Goal: Information Seeking & Learning: Compare options

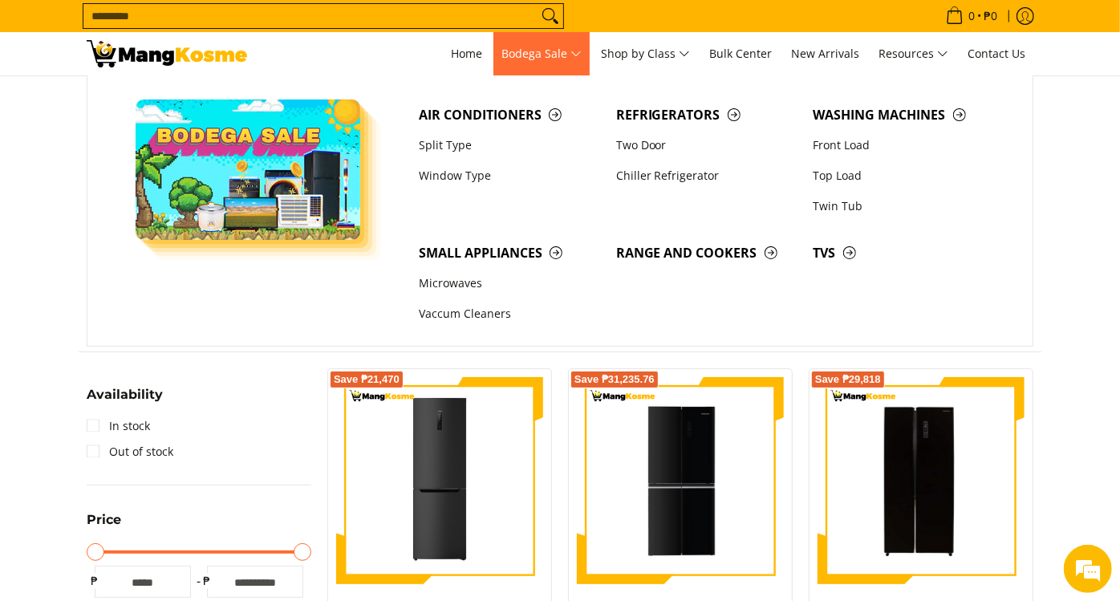
click at [563, 61] on span "Bodega Sale" at bounding box center [542, 54] width 80 height 20
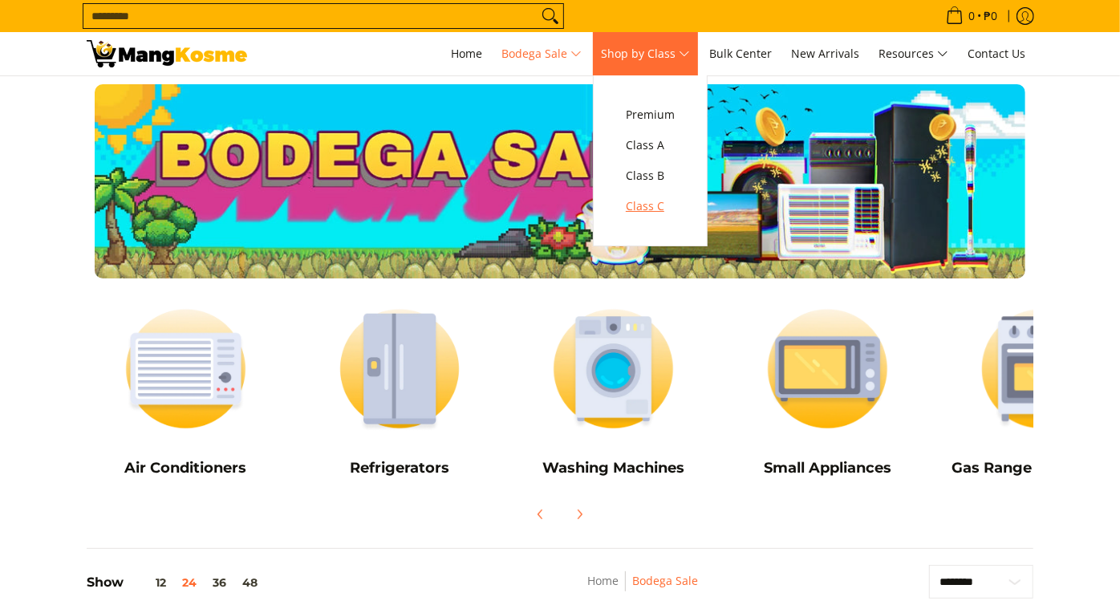
click at [655, 201] on span "Class C" at bounding box center [650, 207] width 49 height 20
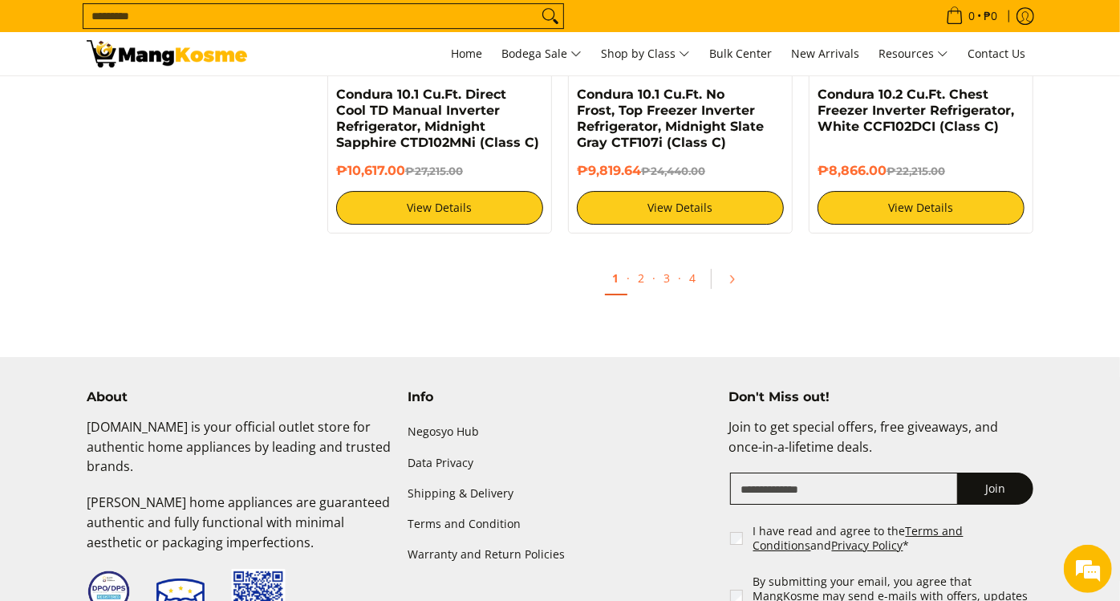
scroll to position [3299, 0]
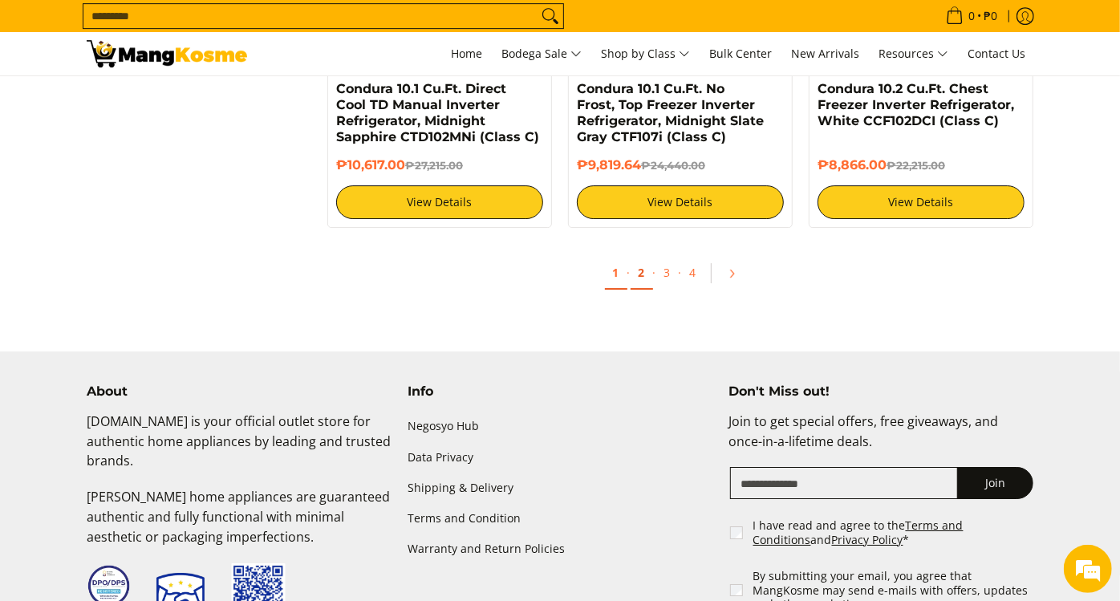
click at [648, 279] on link "2" at bounding box center [642, 273] width 22 height 33
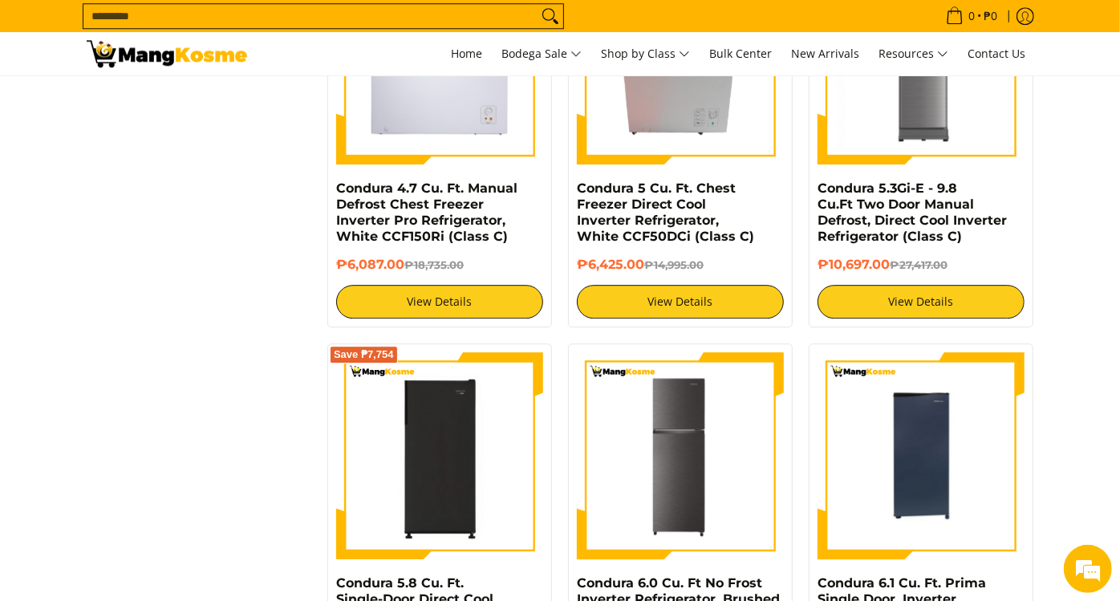
scroll to position [2942, 0]
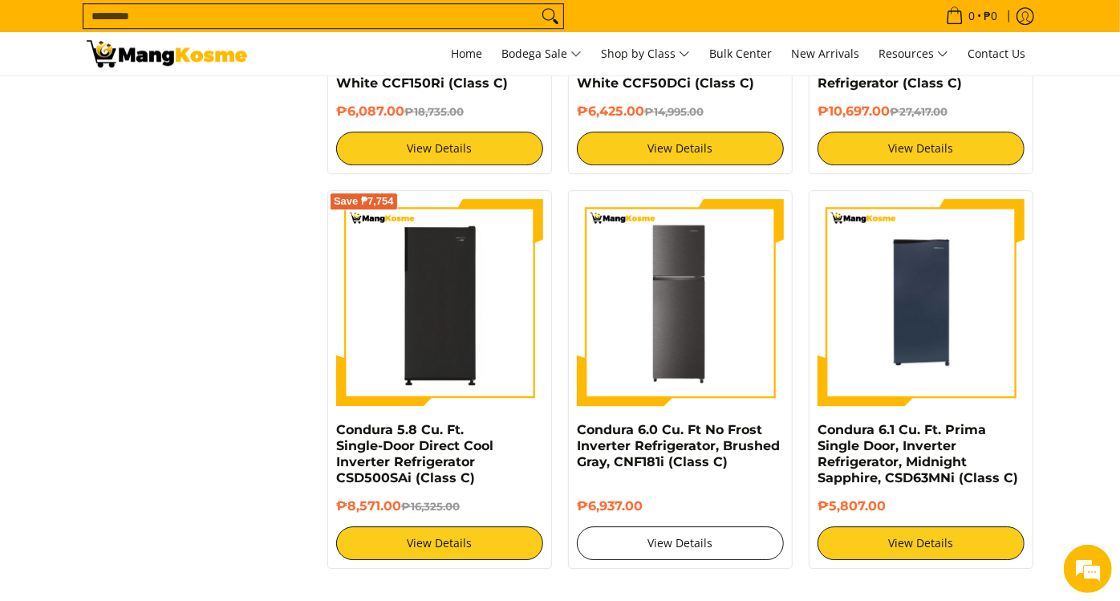
click at [682, 526] on link "View Details" at bounding box center [680, 543] width 207 height 34
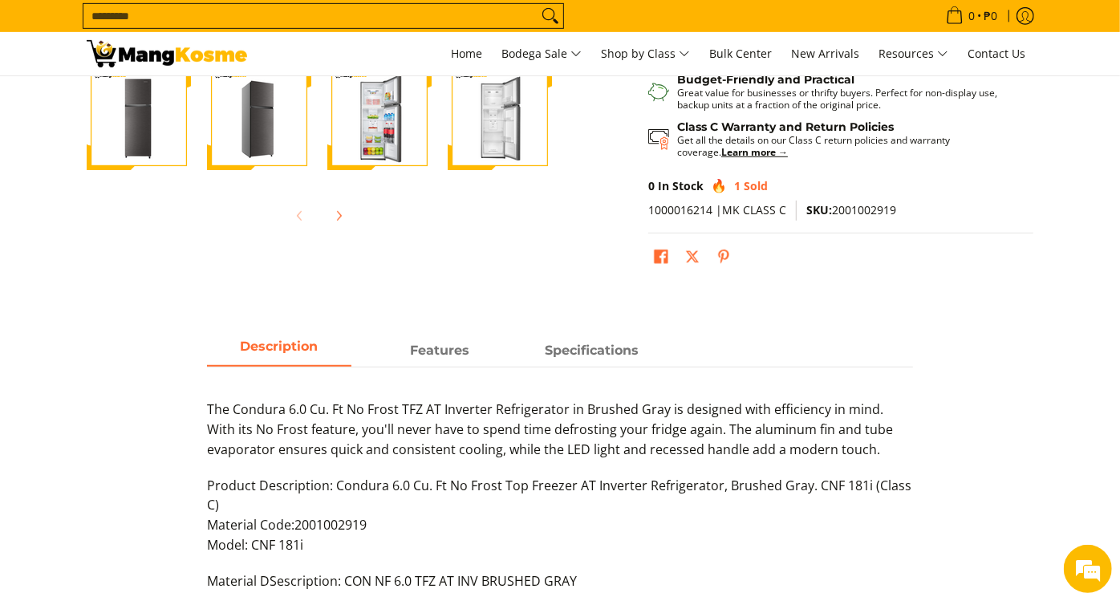
scroll to position [534, 0]
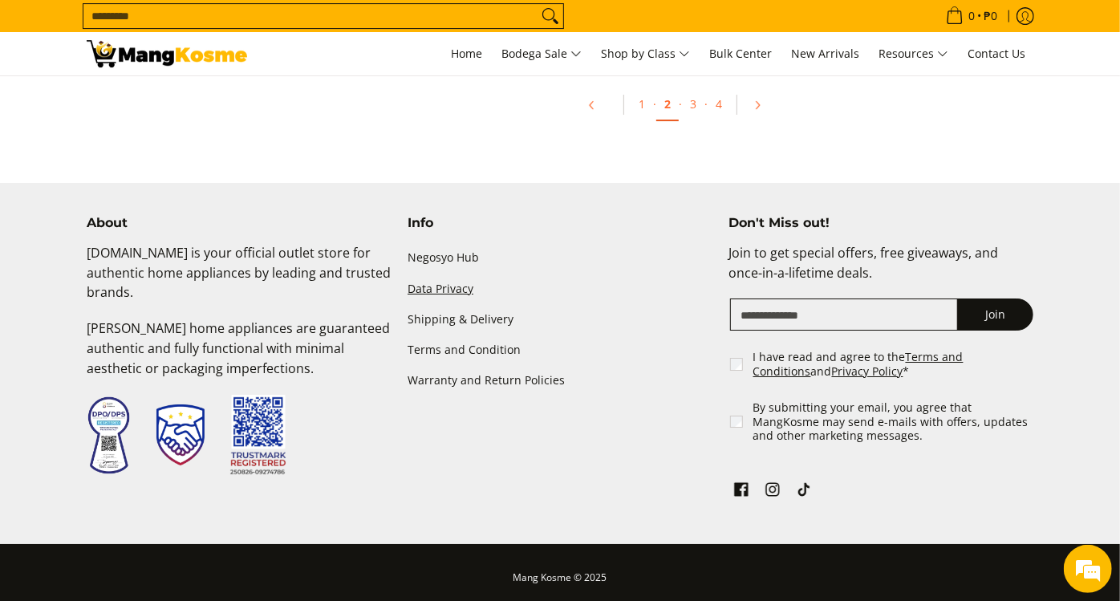
scroll to position [3292, 0]
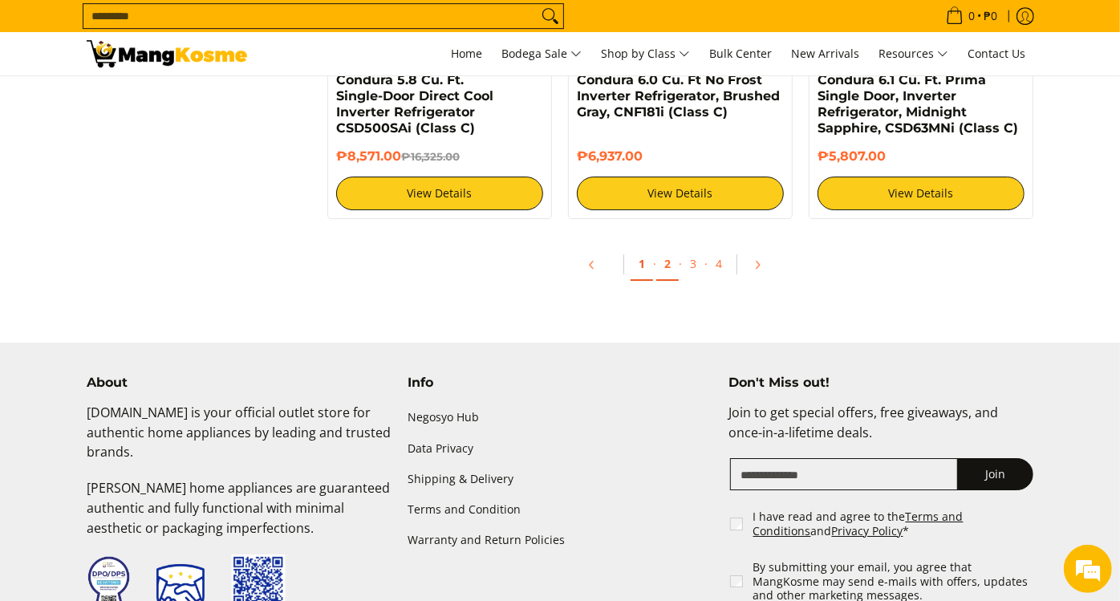
click at [643, 254] on link "1" at bounding box center [642, 264] width 22 height 33
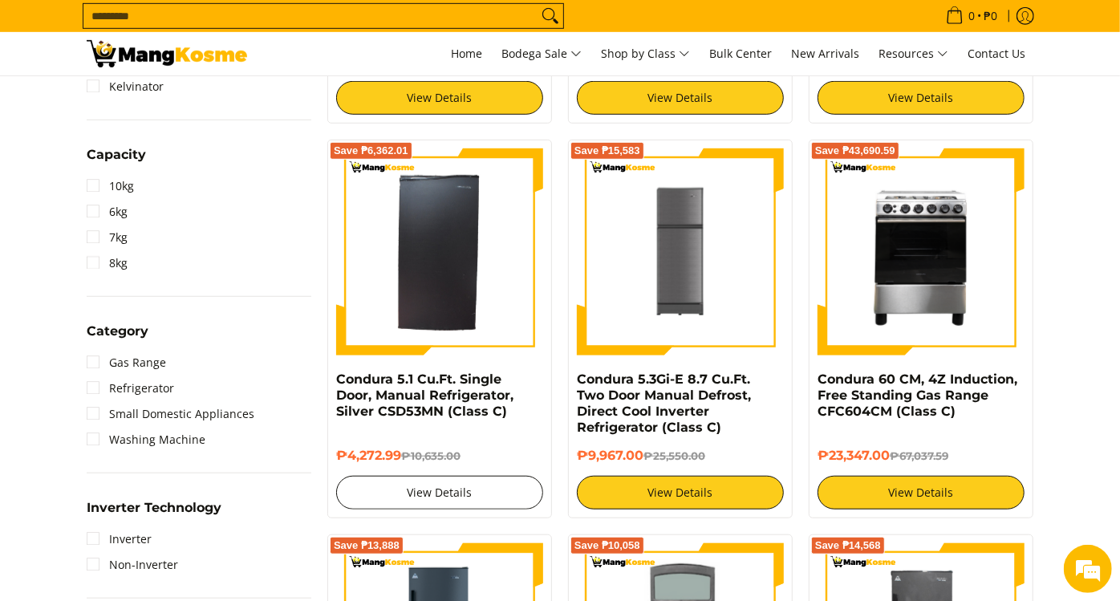
click at [464, 499] on link "View Details" at bounding box center [439, 493] width 207 height 34
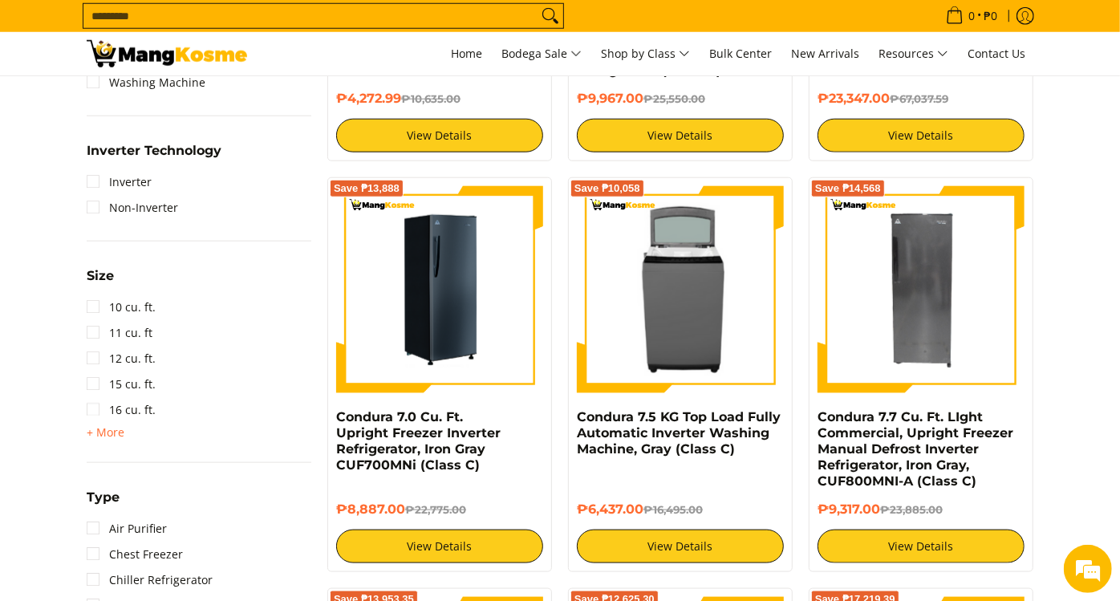
click at [484, 325] on img at bounding box center [439, 289] width 207 height 207
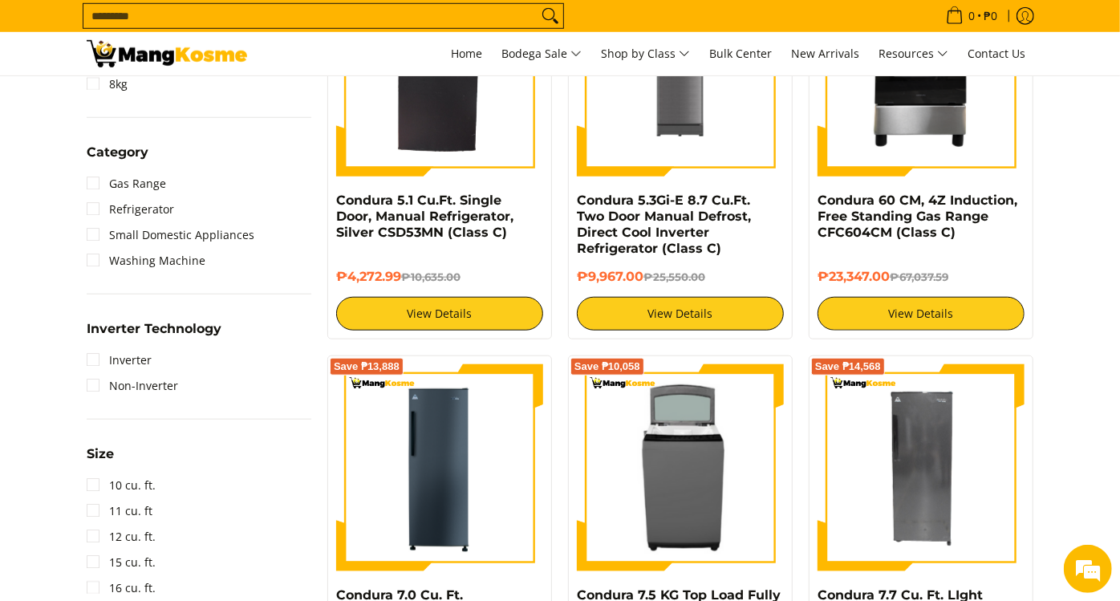
scroll to position [713, 0]
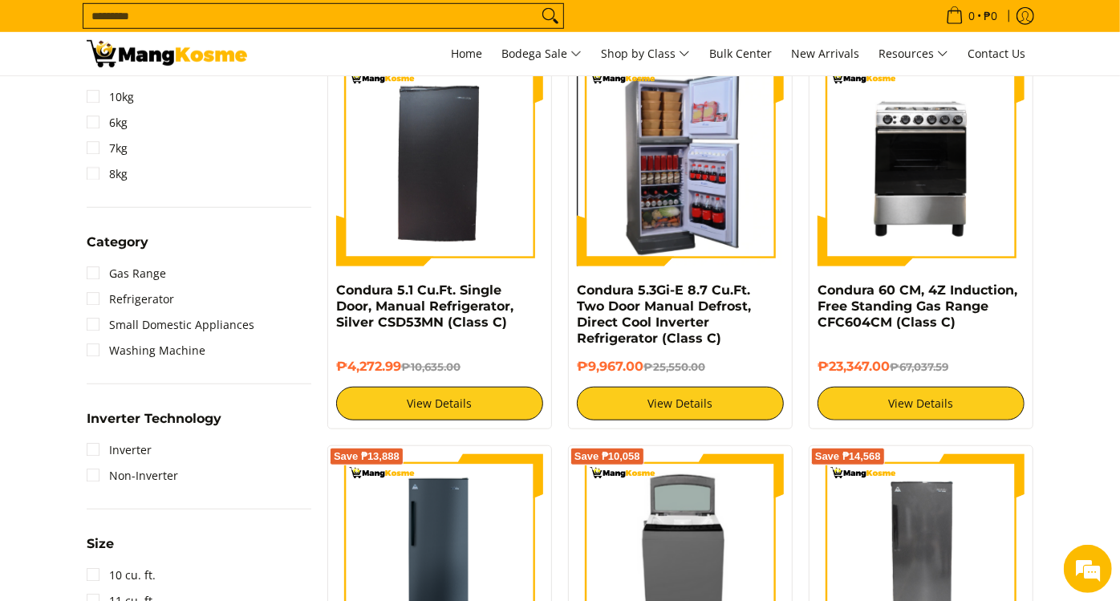
click at [721, 212] on img at bounding box center [680, 163] width 207 height 206
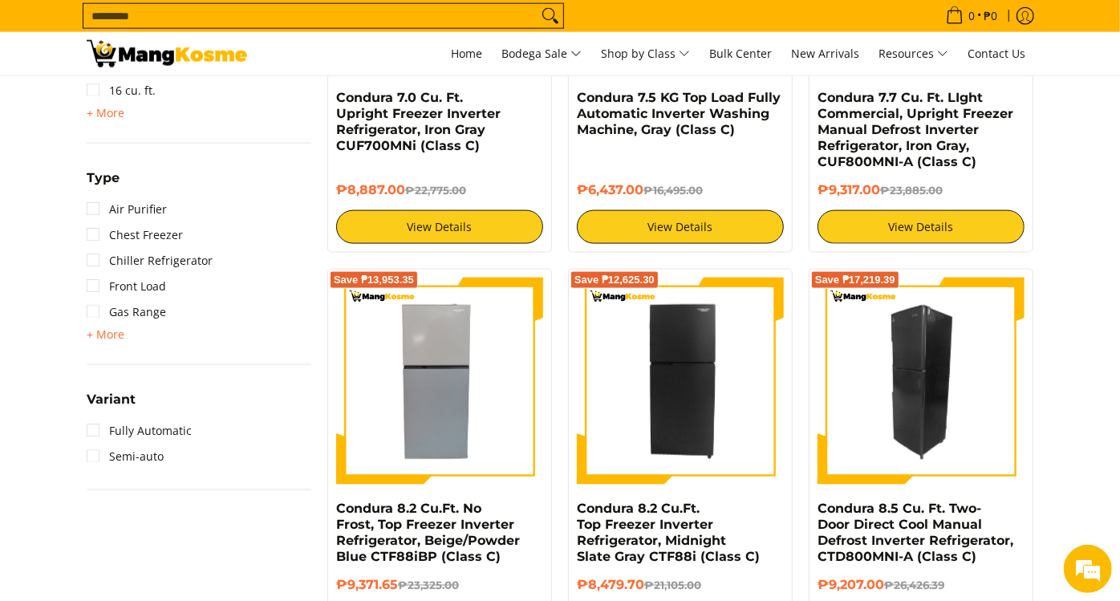
scroll to position [1337, 0]
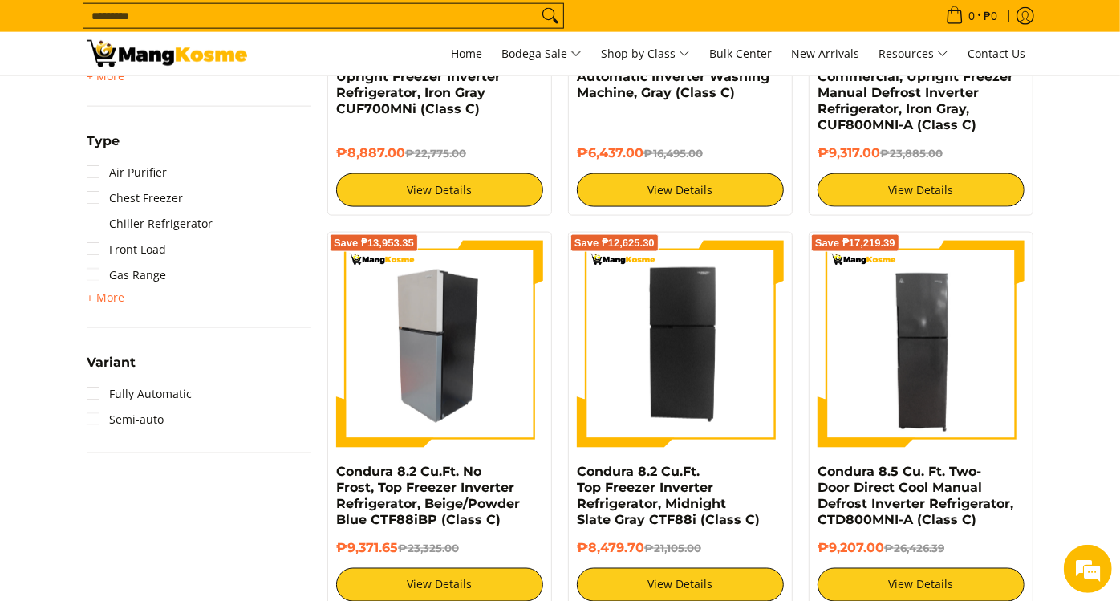
click at [397, 382] on img at bounding box center [439, 344] width 207 height 207
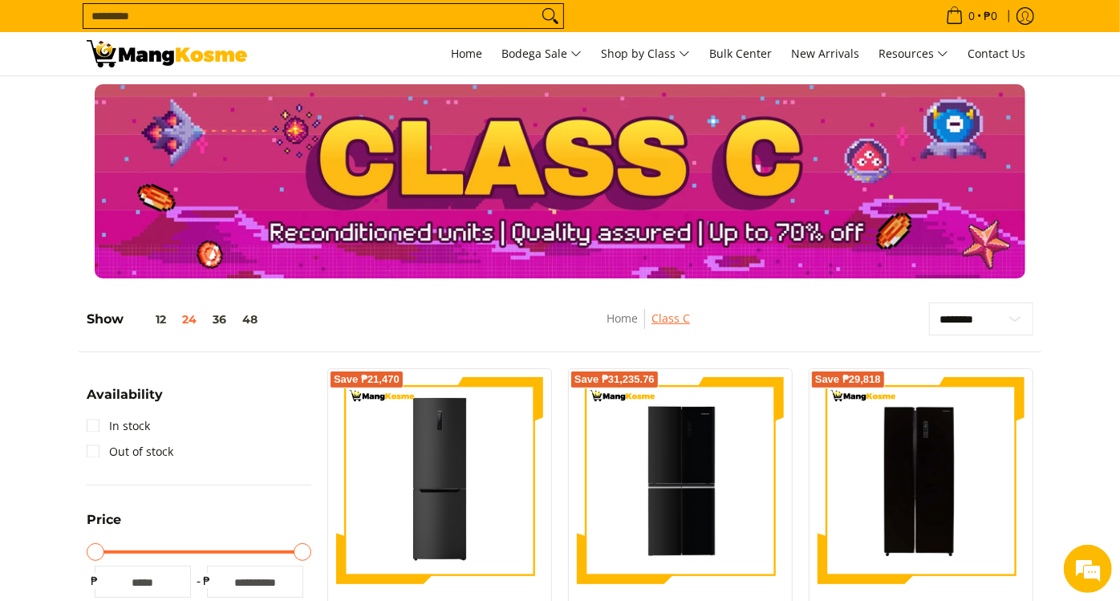
scroll to position [178, 0]
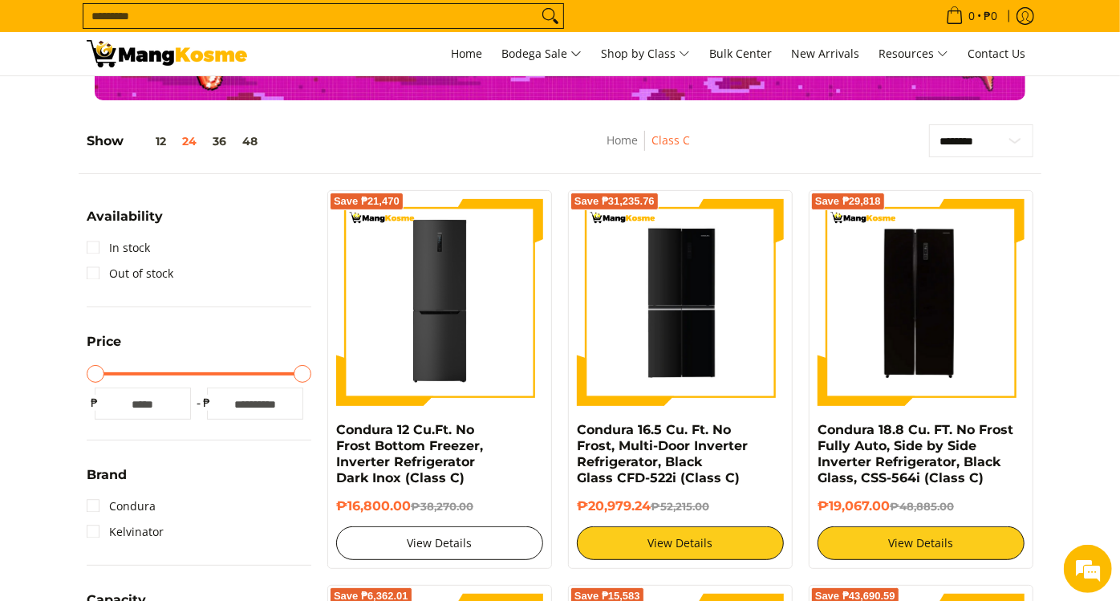
click at [454, 538] on link "View Details" at bounding box center [439, 543] width 207 height 34
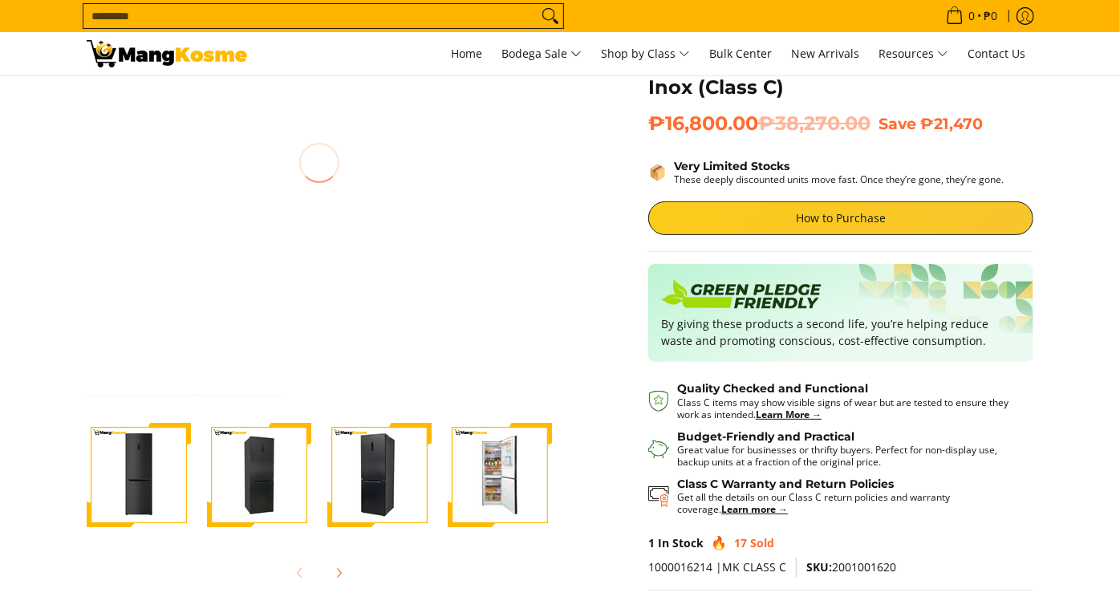
scroll to position [178, 0]
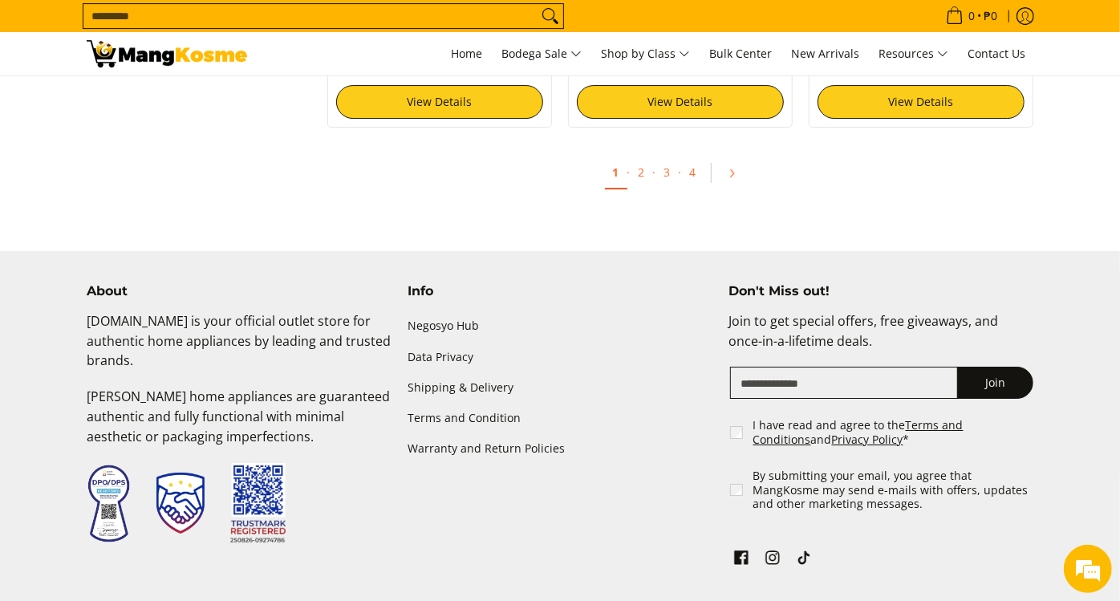
scroll to position [3325, 0]
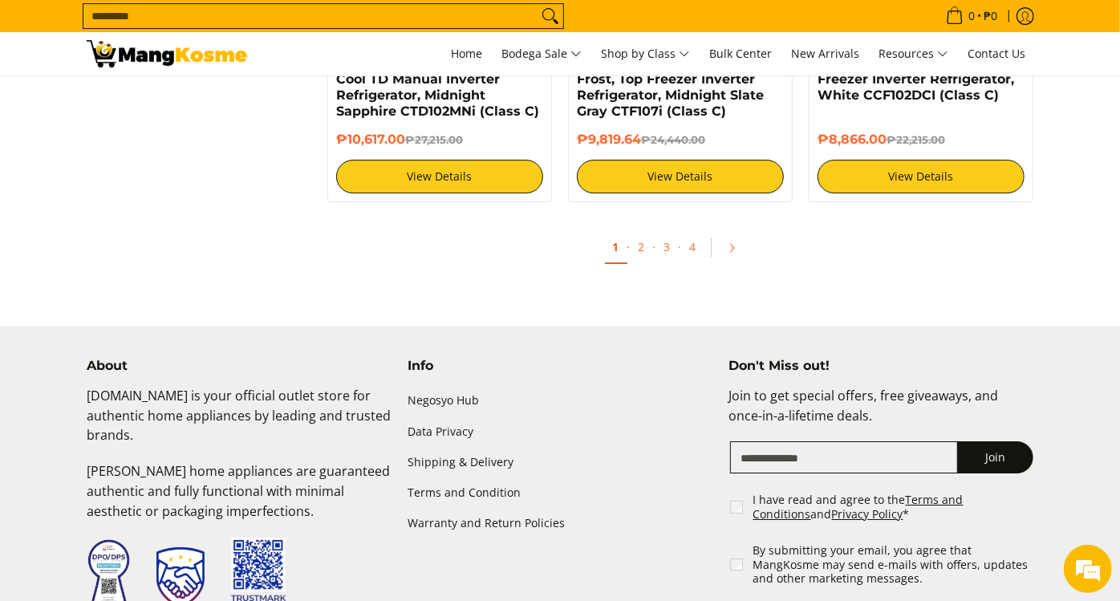
click at [616, 257] on link "1" at bounding box center [616, 247] width 22 height 33
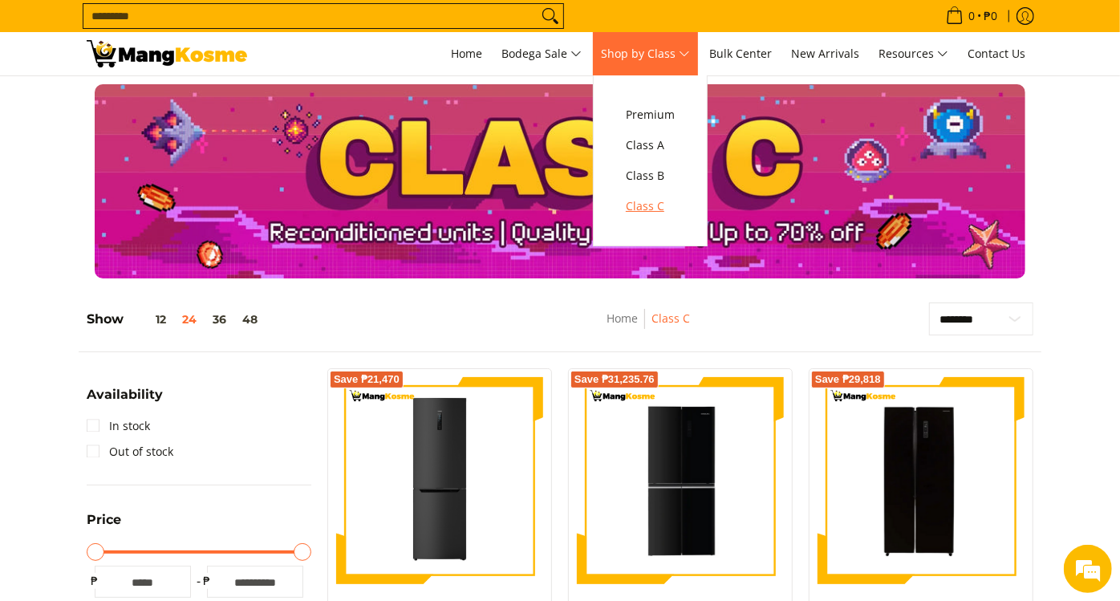
click at [655, 205] on span "Class C" at bounding box center [650, 207] width 49 height 20
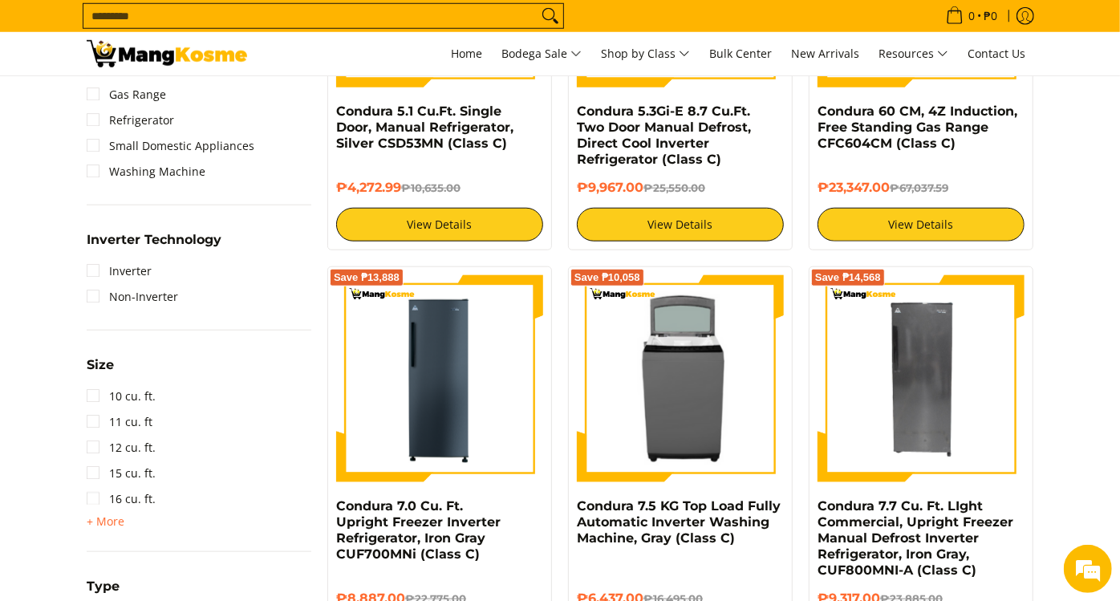
scroll to position [981, 0]
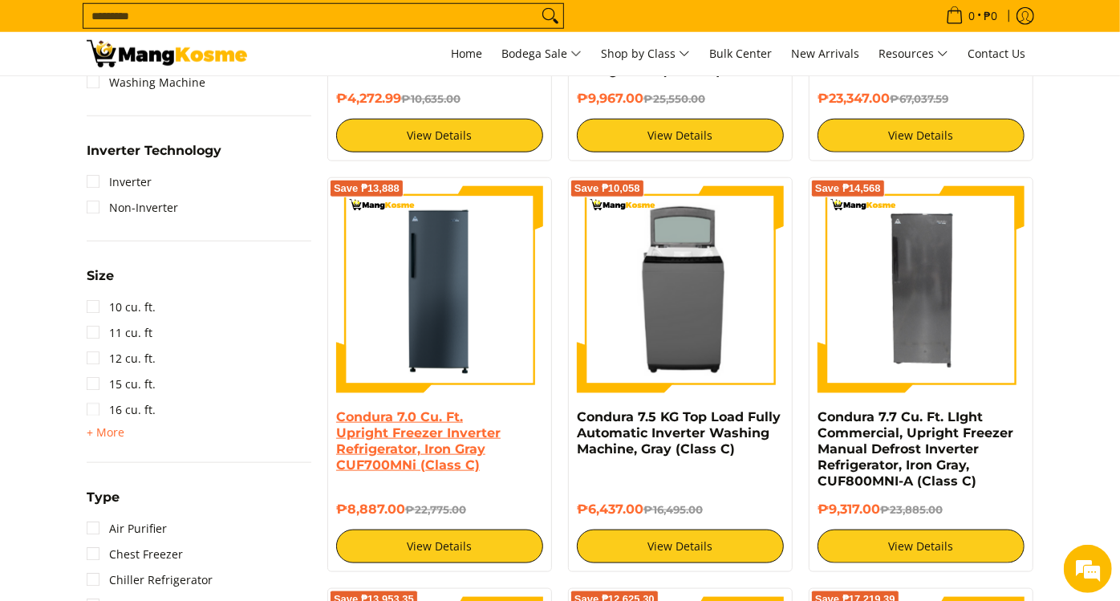
click at [485, 414] on link "Condura 7.0 Cu. Ft. Upright Freezer Inverter Refrigerator, Iron Gray CUF700MNi …" at bounding box center [418, 440] width 165 height 63
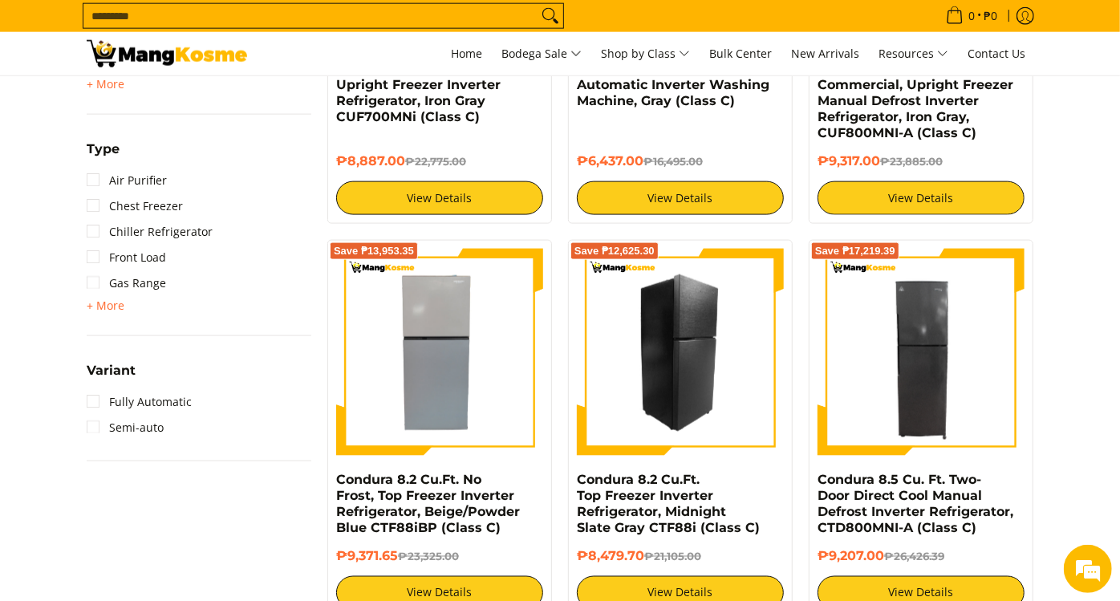
scroll to position [1426, 0]
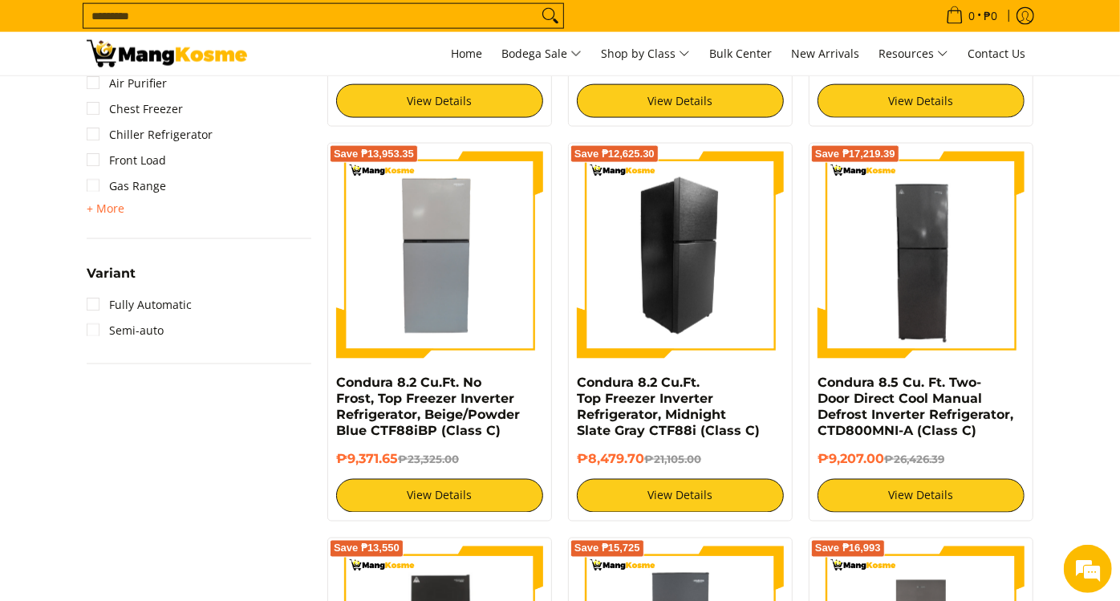
click at [738, 341] on img at bounding box center [680, 255] width 207 height 207
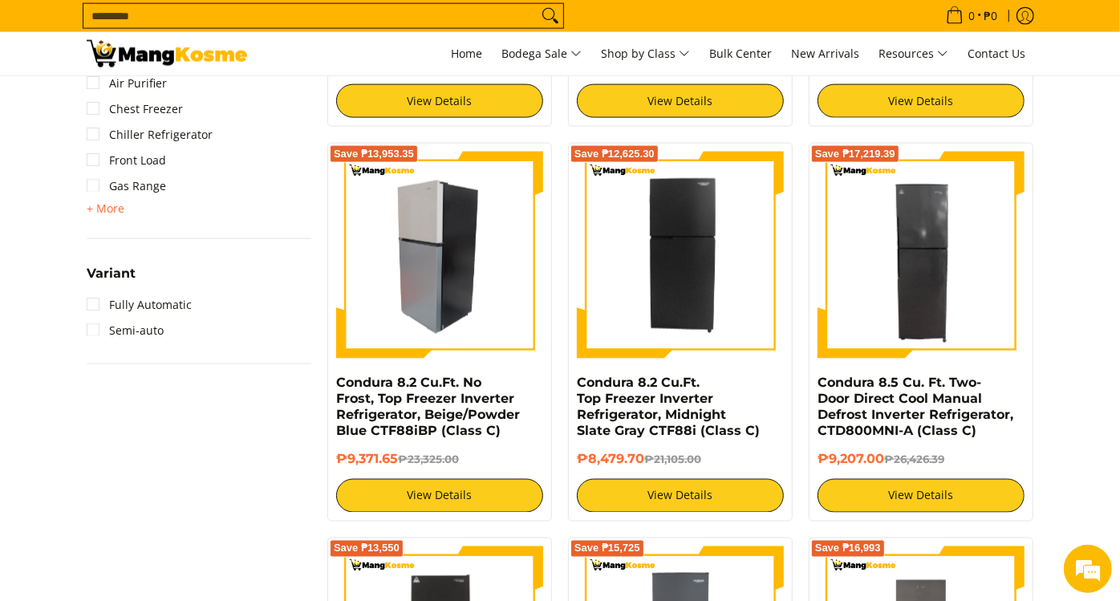
click at [442, 308] on img at bounding box center [439, 255] width 207 height 207
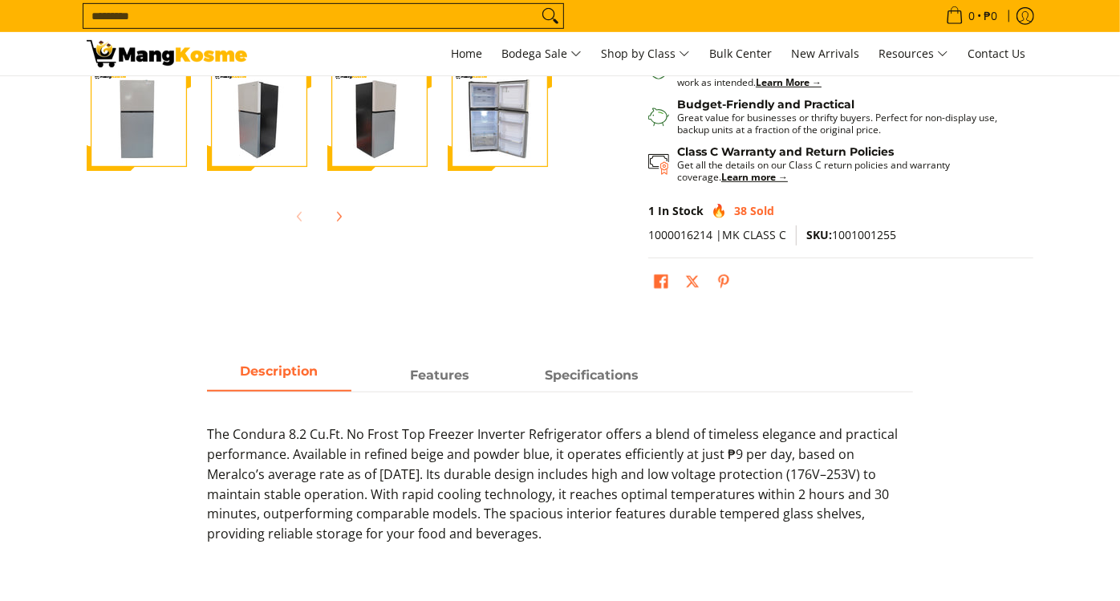
scroll to position [534, 0]
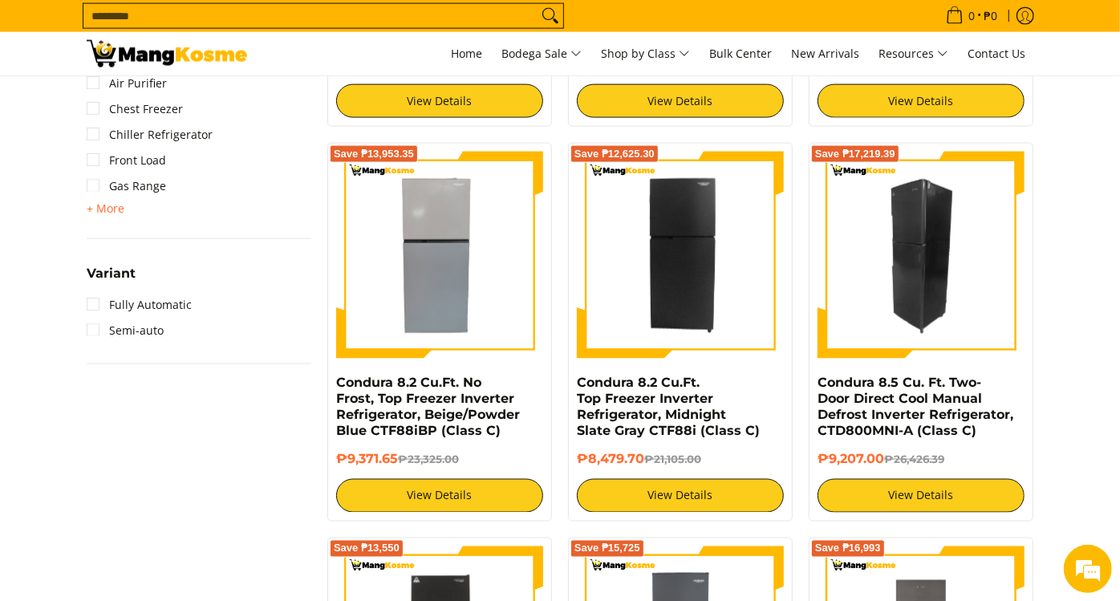
click at [889, 305] on img at bounding box center [921, 255] width 207 height 207
click at [973, 342] on img at bounding box center [921, 255] width 207 height 207
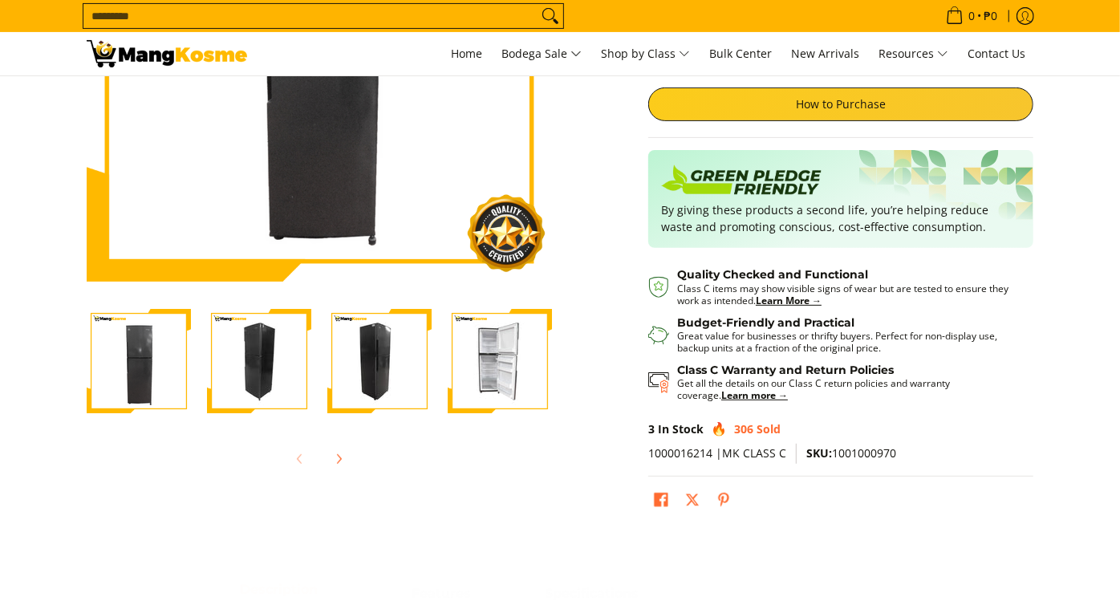
scroll to position [356, 0]
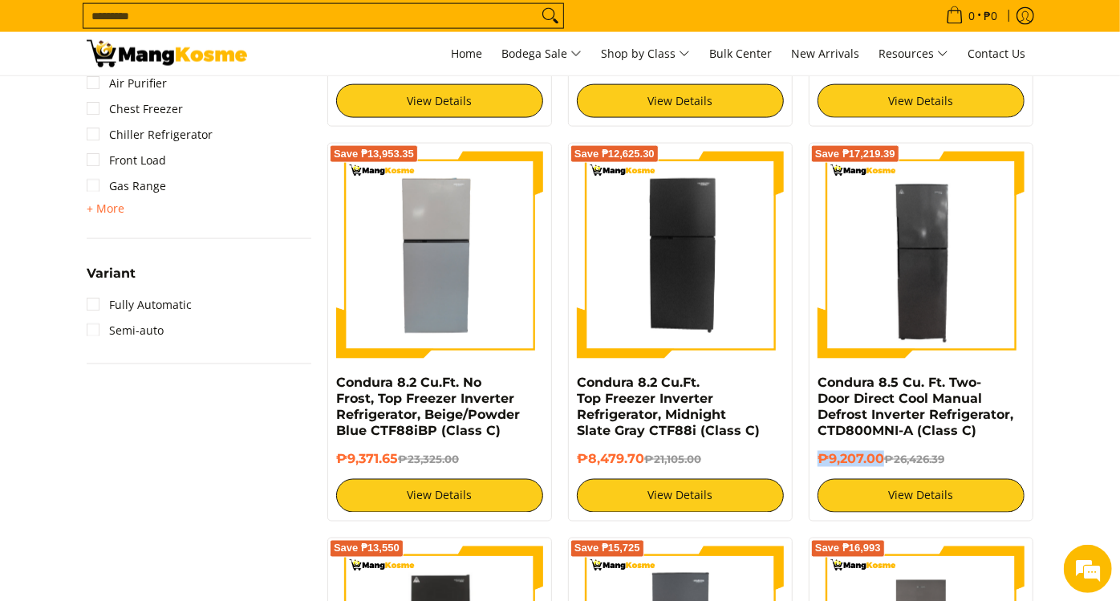
drag, startPoint x: 883, startPoint y: 453, endPoint x: 810, endPoint y: 457, distance: 72.3
click at [810, 457] on div "Save ₱17,219.39 Condura 8.5 Cu. Ft. Two-Door Direct Cool Manual Defrost Inverte…" at bounding box center [921, 332] width 225 height 379
copy h6 "₱9,207.00"
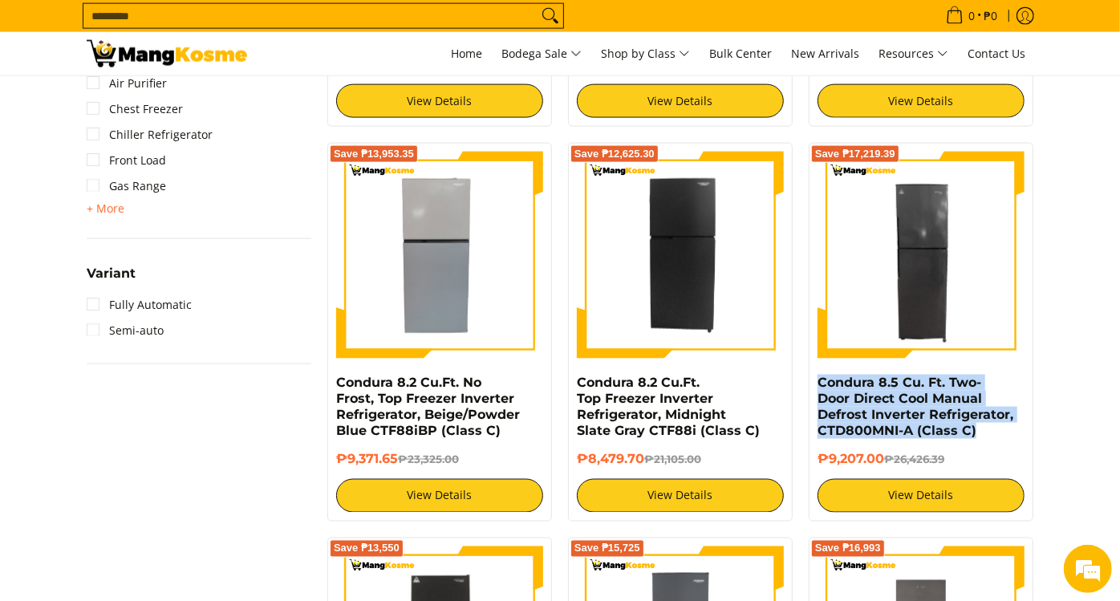
drag, startPoint x: 934, startPoint y: 421, endPoint x: 815, endPoint y: 391, distance: 122.6
click at [815, 391] on div "Save ₱17,219.39 Condura 8.5 Cu. Ft. Two-Door Direct Cool Manual Defrost Inverte…" at bounding box center [921, 332] width 225 height 379
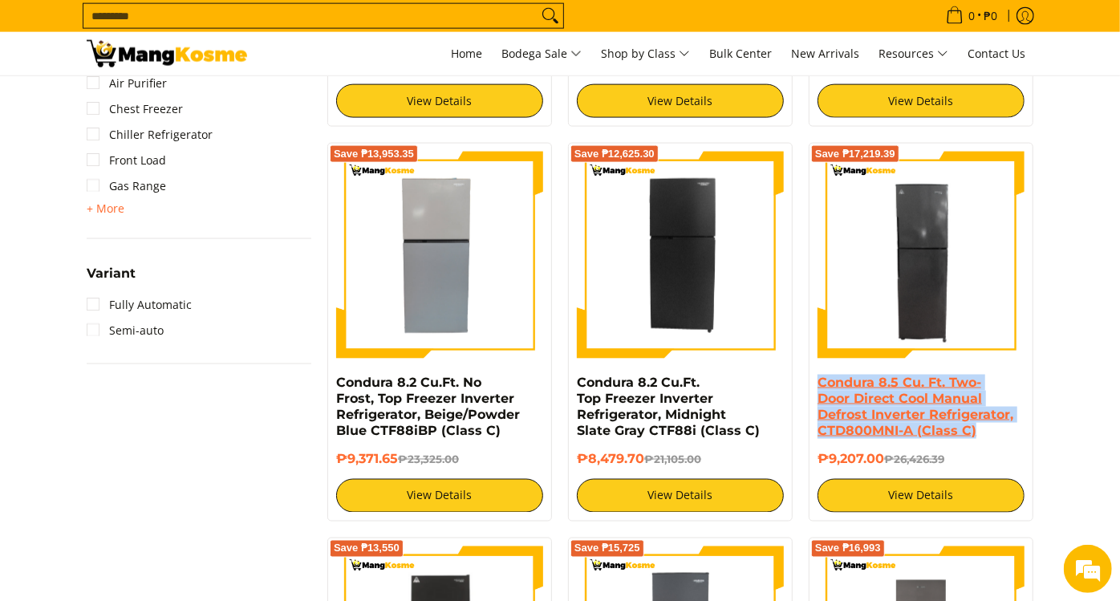
copy link "Condura 8.5 Cu. Ft. Two-Door Direct Cool Manual Defrost Inverter Refrigerator, …"
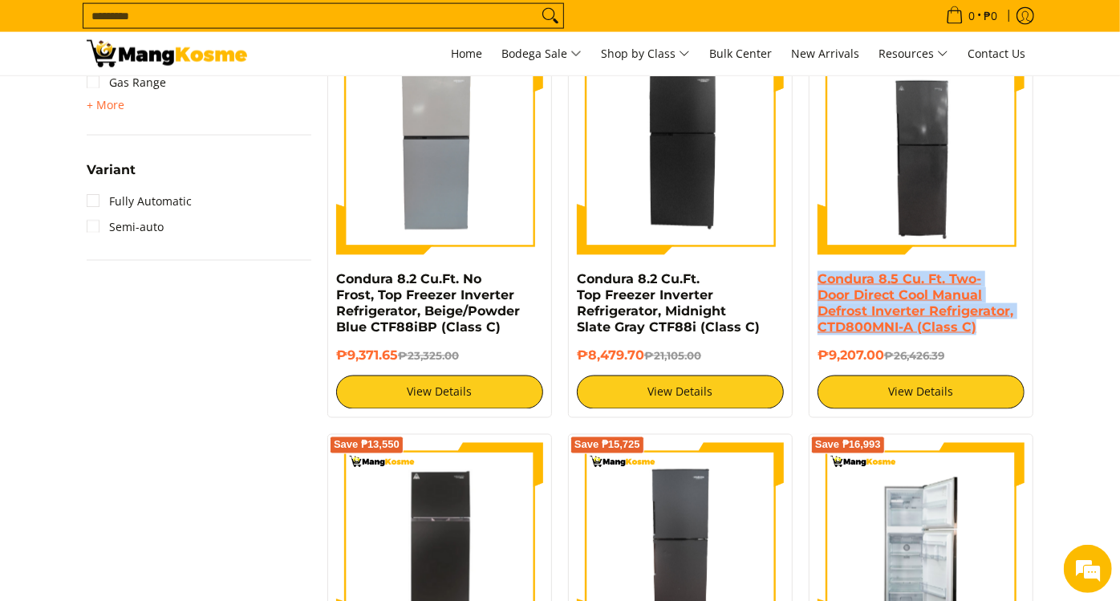
scroll to position [1694, 0]
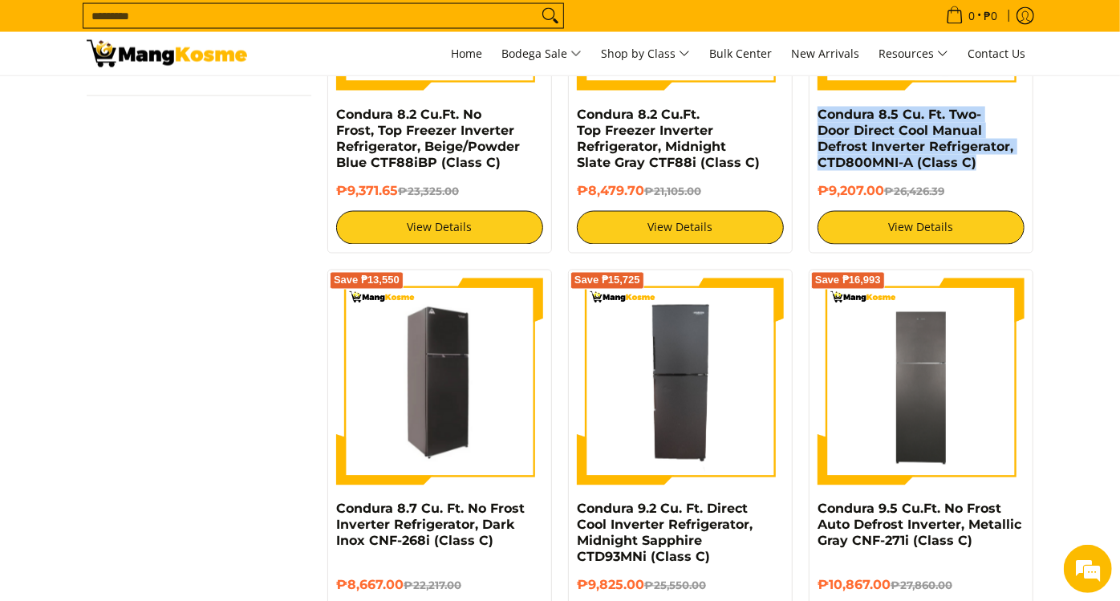
click at [490, 469] on img at bounding box center [439, 382] width 207 height 202
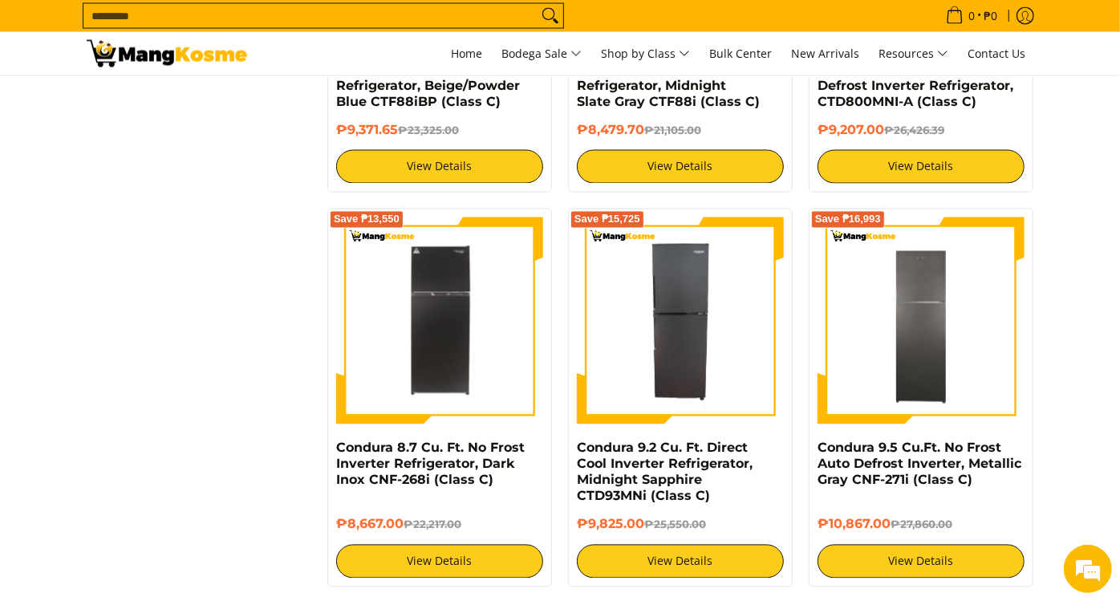
scroll to position [1783, 0]
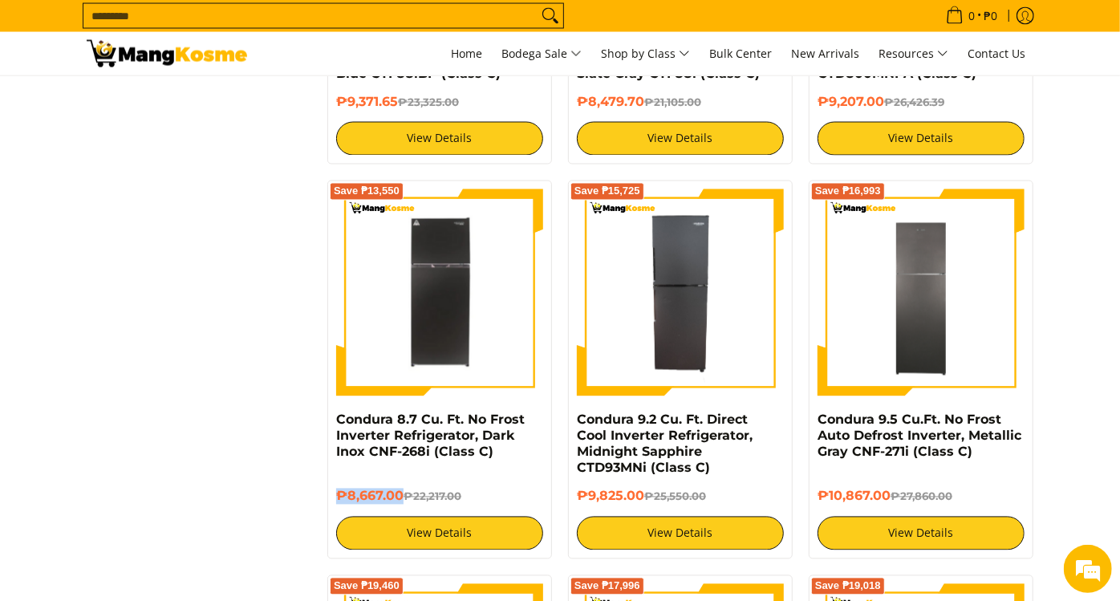
drag, startPoint x: 401, startPoint y: 479, endPoint x: 337, endPoint y: 481, distance: 64.2
click at [337, 489] on h6 "₱8,667.00 ₱22,217.00" at bounding box center [439, 497] width 207 height 16
copy h6 "₱8,667.00"
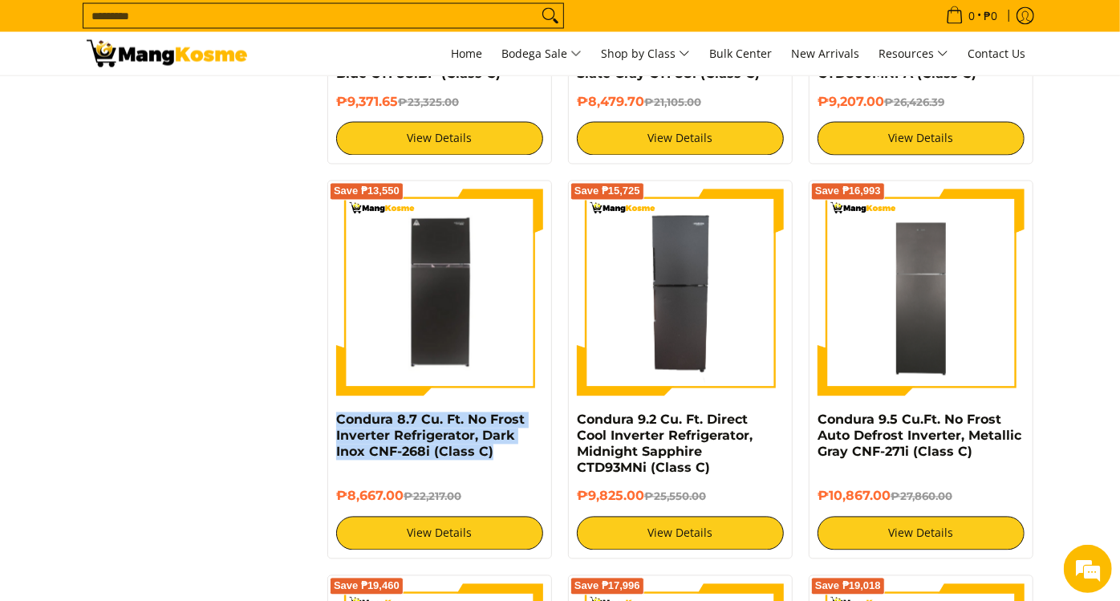
drag, startPoint x: 498, startPoint y: 454, endPoint x: 330, endPoint y: 423, distance: 170.6
click at [330, 423] on div "Save ₱13,550 Condura 8.7 Cu. Ft. No Frost Inverter Refrigerator, Dark Inox CNF-…" at bounding box center [439, 370] width 225 height 379
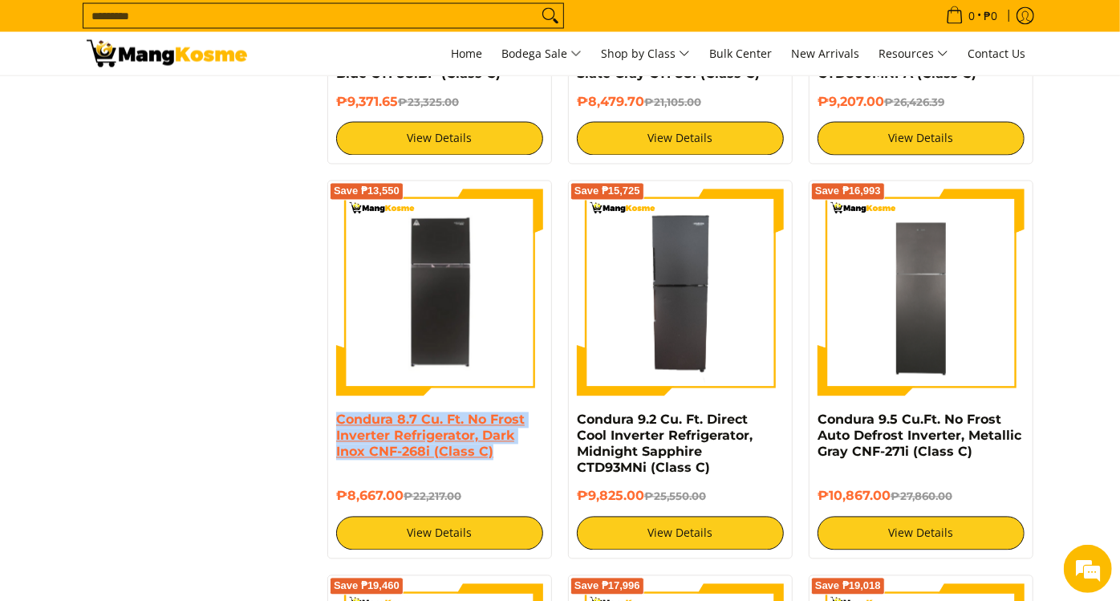
scroll to position [0, 0]
copy link "Condura 8.7 Cu. Ft. No Frost Inverter Refrigerator, Dark Inox CNF-268i (Class C)"
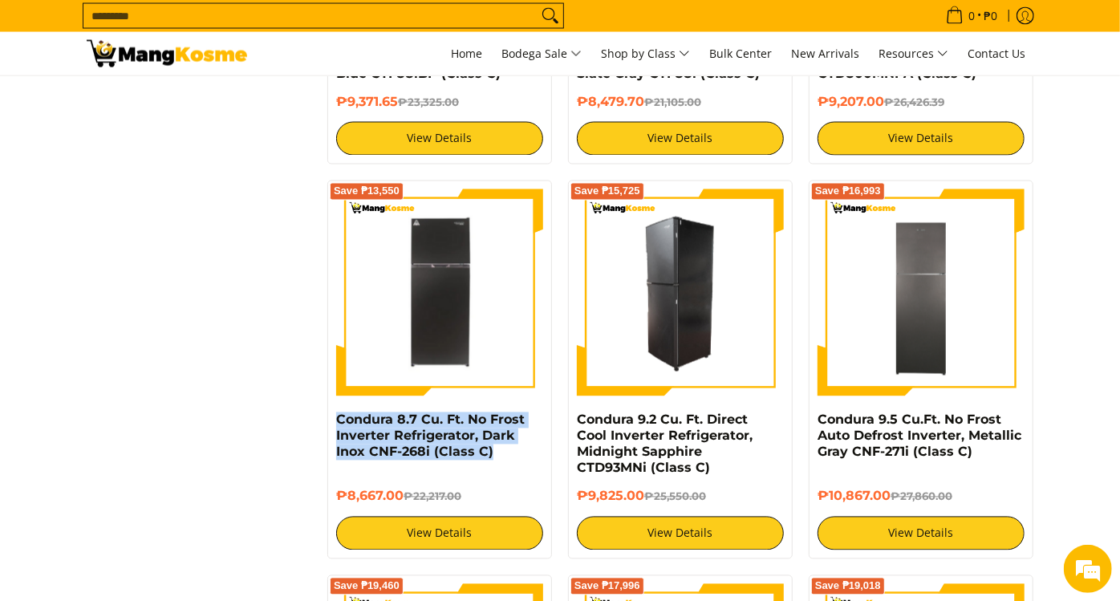
click at [764, 354] on img at bounding box center [680, 292] width 207 height 207
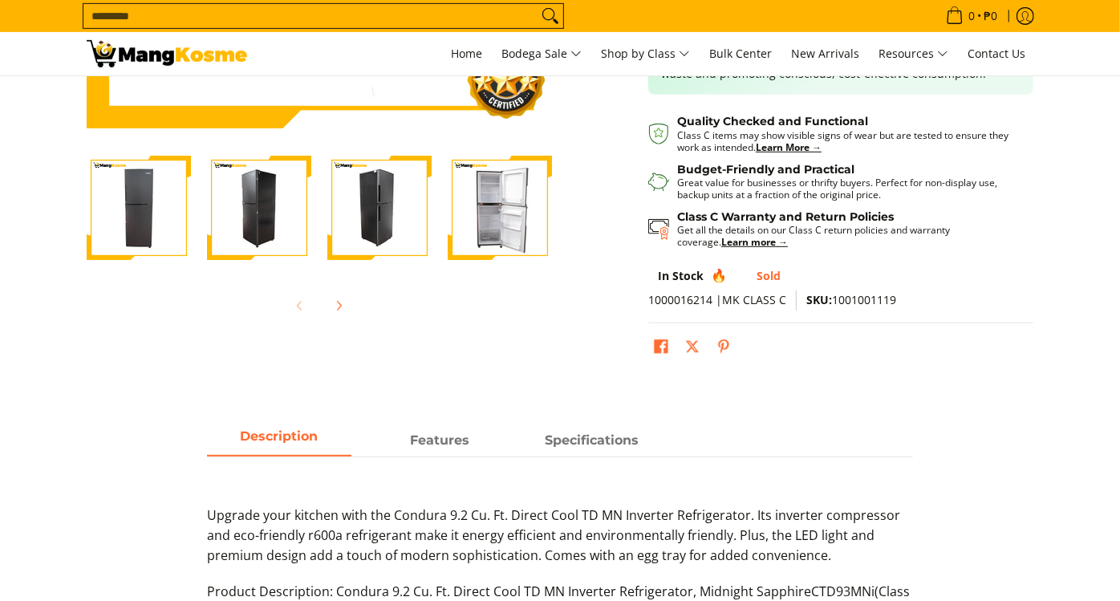
scroll to position [445, 0]
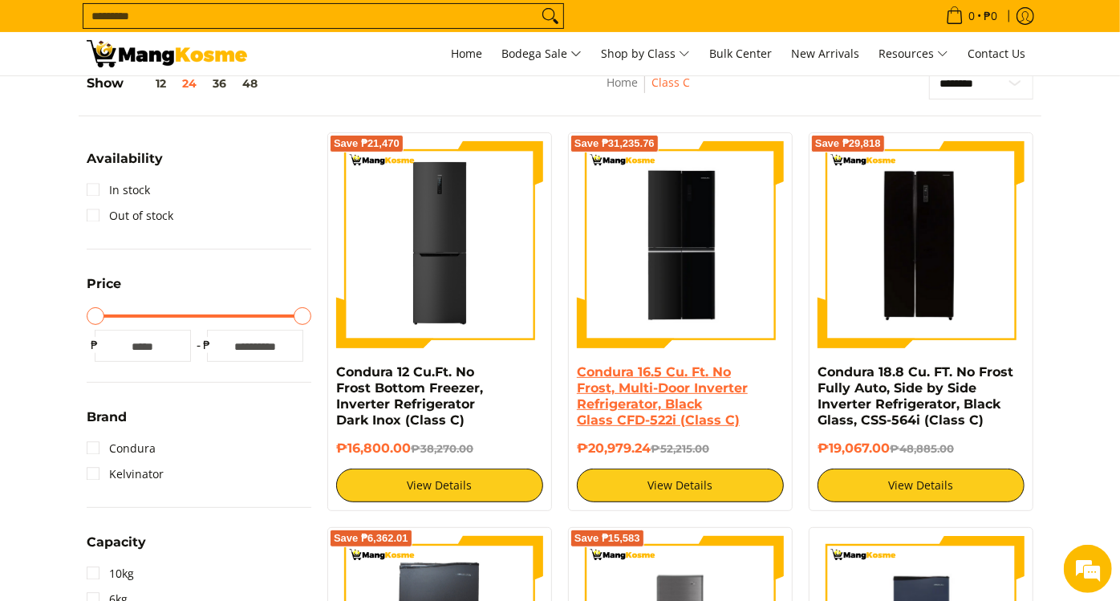
scroll to position [356, 0]
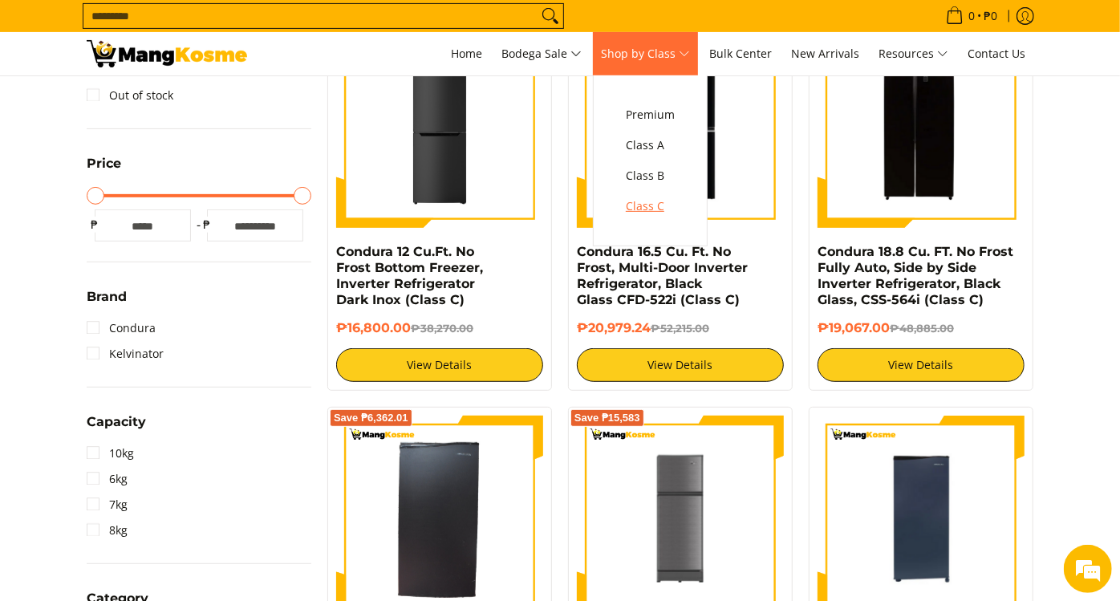
click at [656, 205] on span "Class C" at bounding box center [650, 207] width 49 height 20
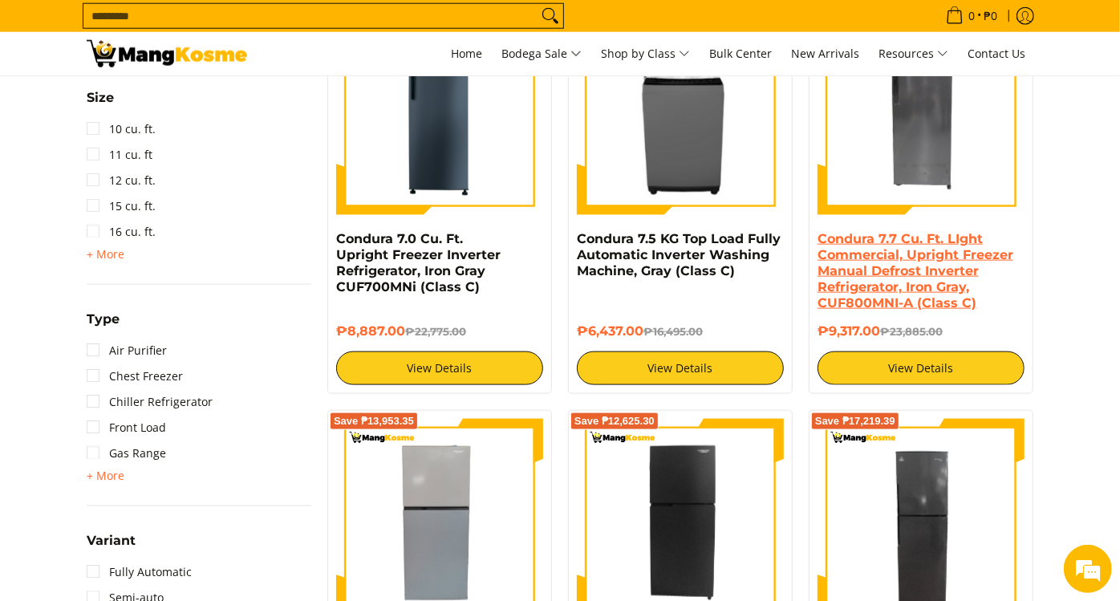
scroll to position [892, 0]
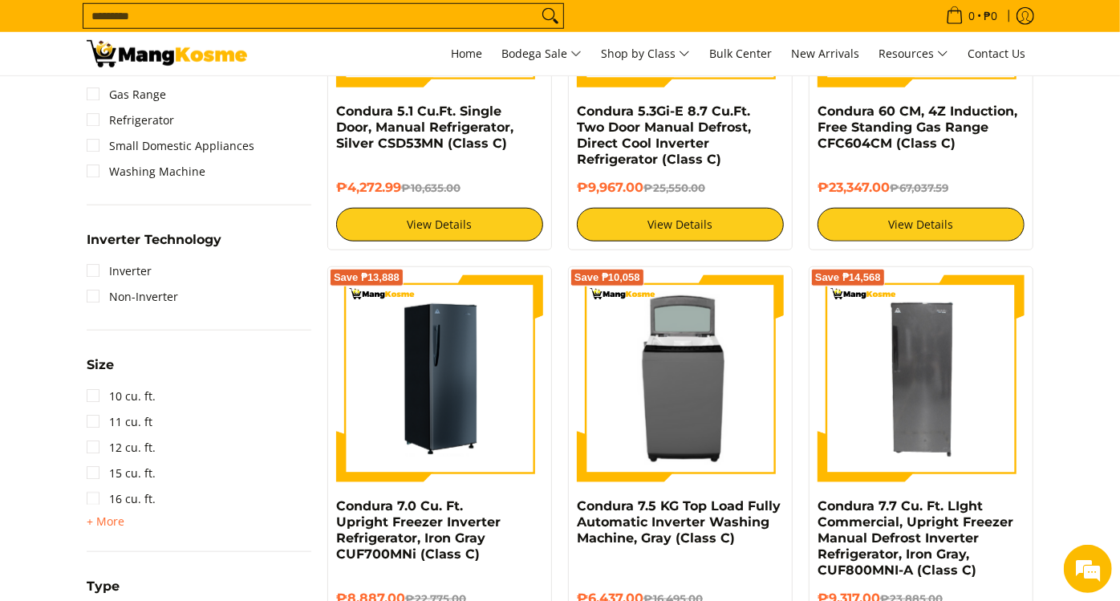
click at [477, 447] on img at bounding box center [439, 378] width 207 height 207
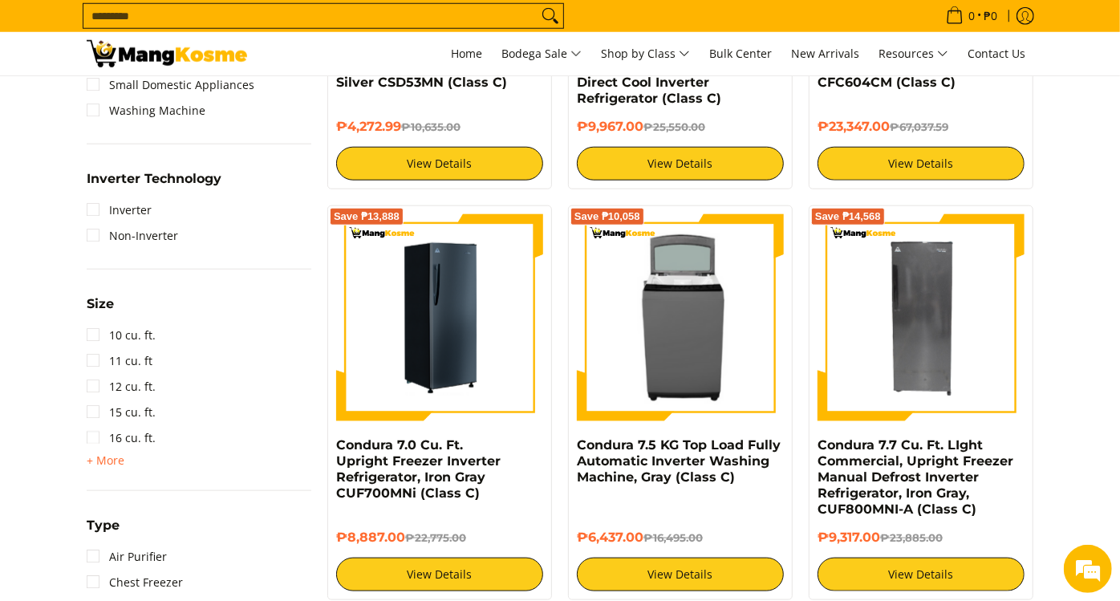
scroll to position [981, 0]
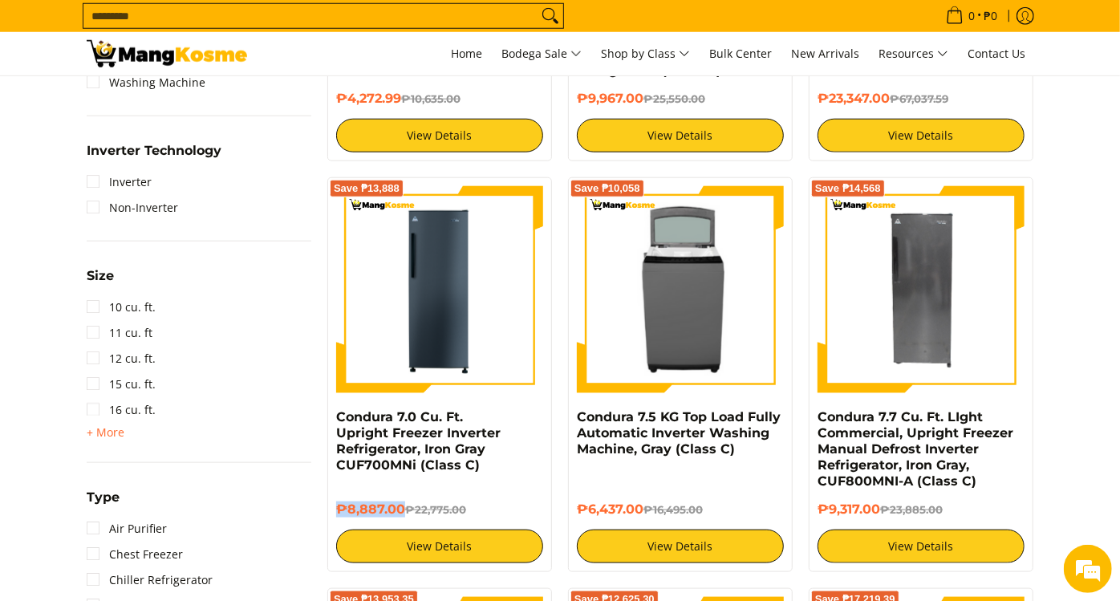
drag, startPoint x: 403, startPoint y: 504, endPoint x: 335, endPoint y: 507, distance: 68.3
click at [335, 507] on div "Save ₱13,888 Condura 7.0 Cu. Ft. Upright Freezer Inverter Refrigerator, Iron Gr…" at bounding box center [439, 374] width 225 height 395
copy h6 "₱8,887.00"
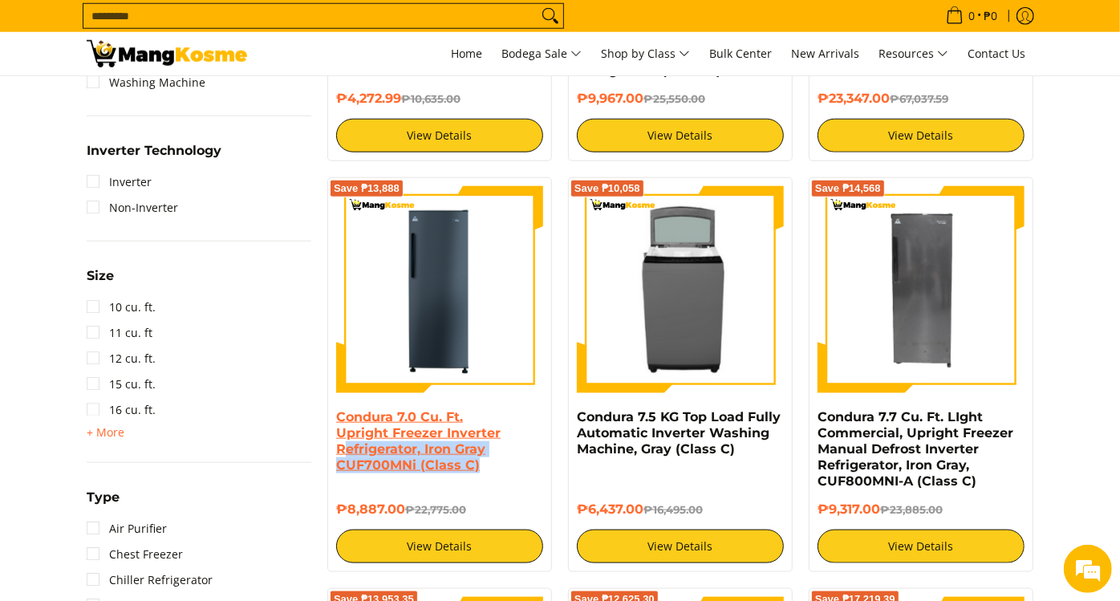
scroll to position [0, 0]
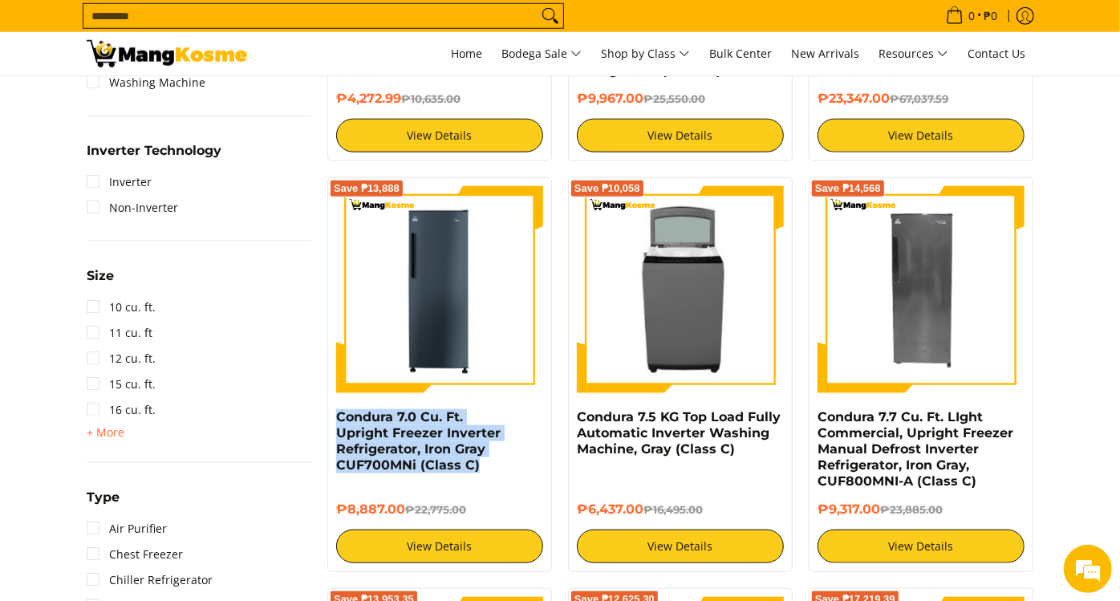
drag, startPoint x: 542, startPoint y: 450, endPoint x: 331, endPoint y: 416, distance: 213.7
click at [331, 416] on div "Save ₱13,888 Condura 7.0 Cu. Ft. Upright Freezer Inverter Refrigerator, Iron Gr…" at bounding box center [439, 374] width 225 height 395
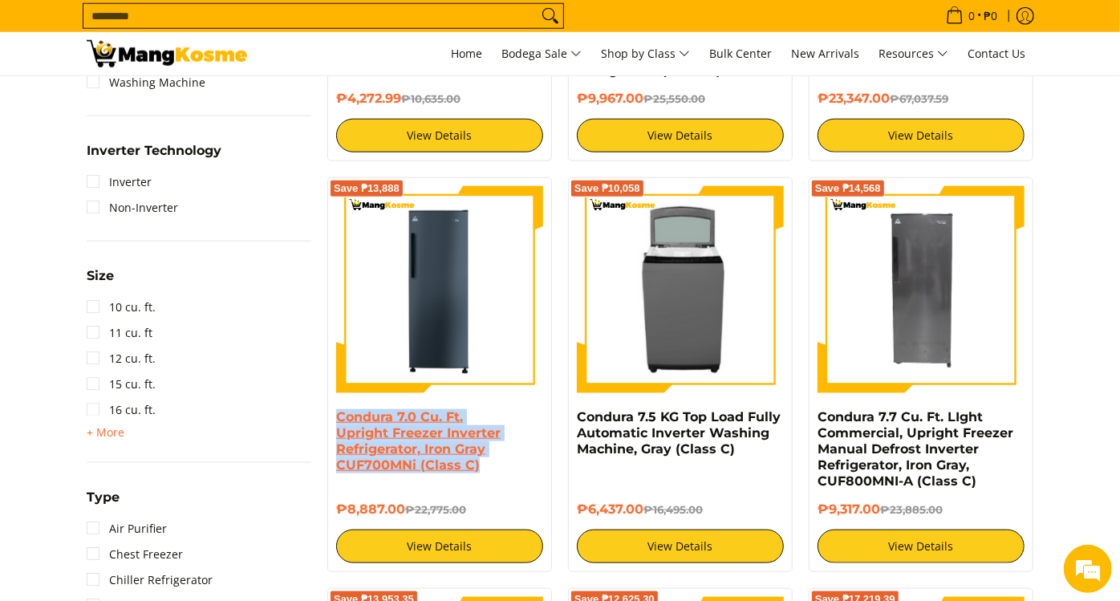
copy link "Condura 7.0 Cu. Ft. Upright Freezer Inverter Refrigerator, Iron Gray CUF700MNi …"
